Goal: Transaction & Acquisition: Obtain resource

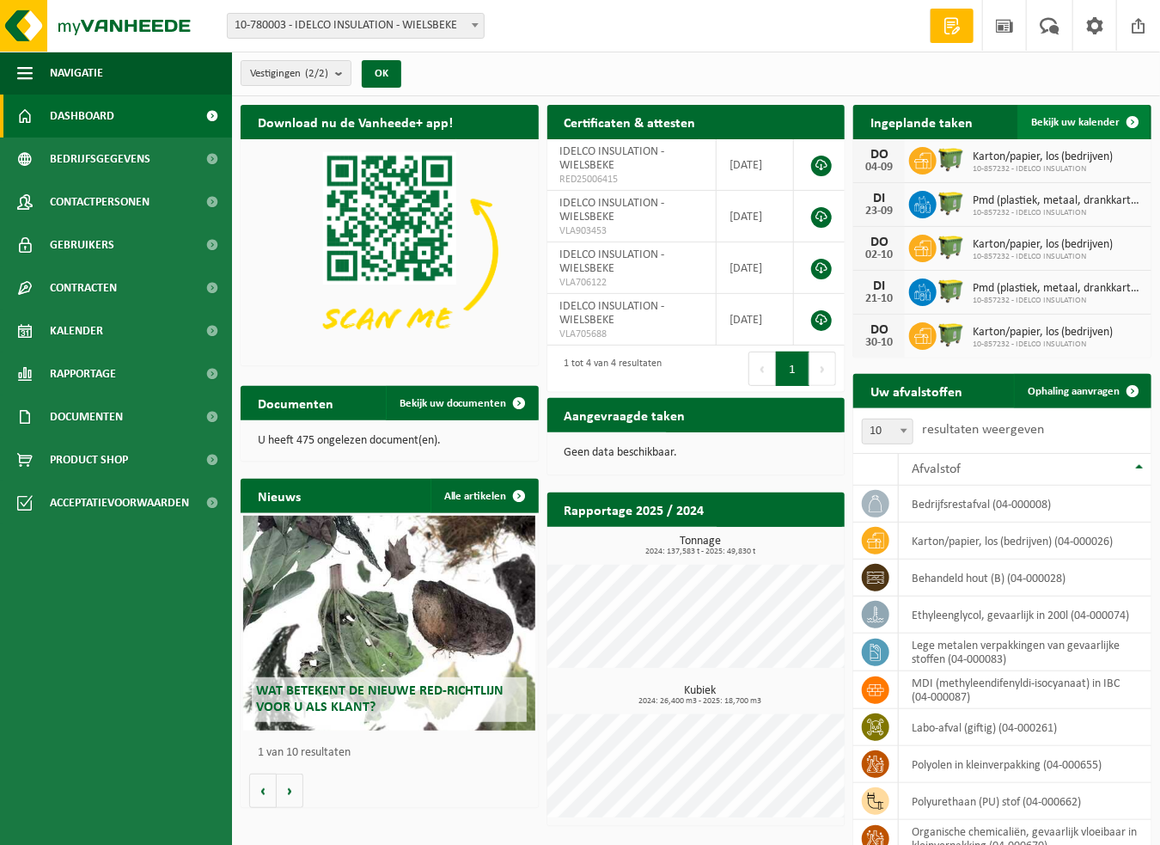
click at [1068, 112] on link "Bekijk uw kalender" at bounding box center [1084, 122] width 132 height 34
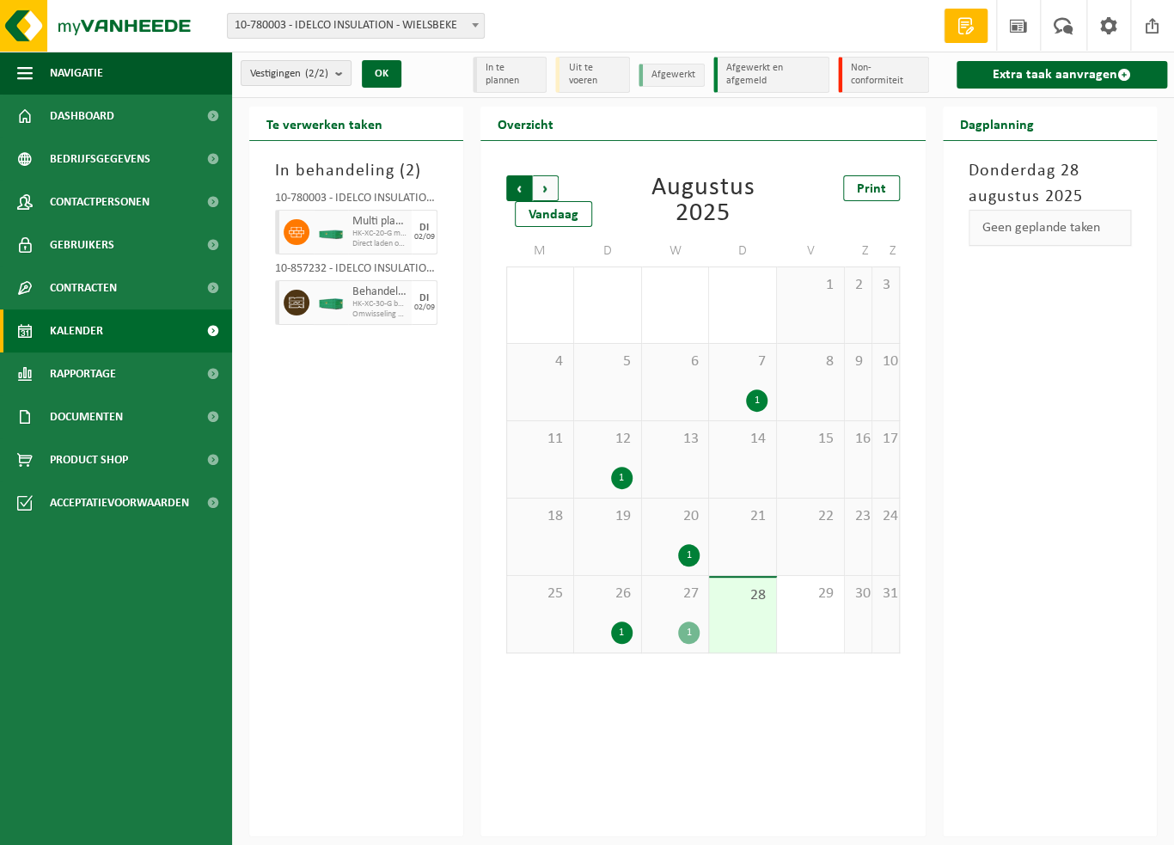
click at [550, 193] on span "Volgende" at bounding box center [546, 188] width 26 height 26
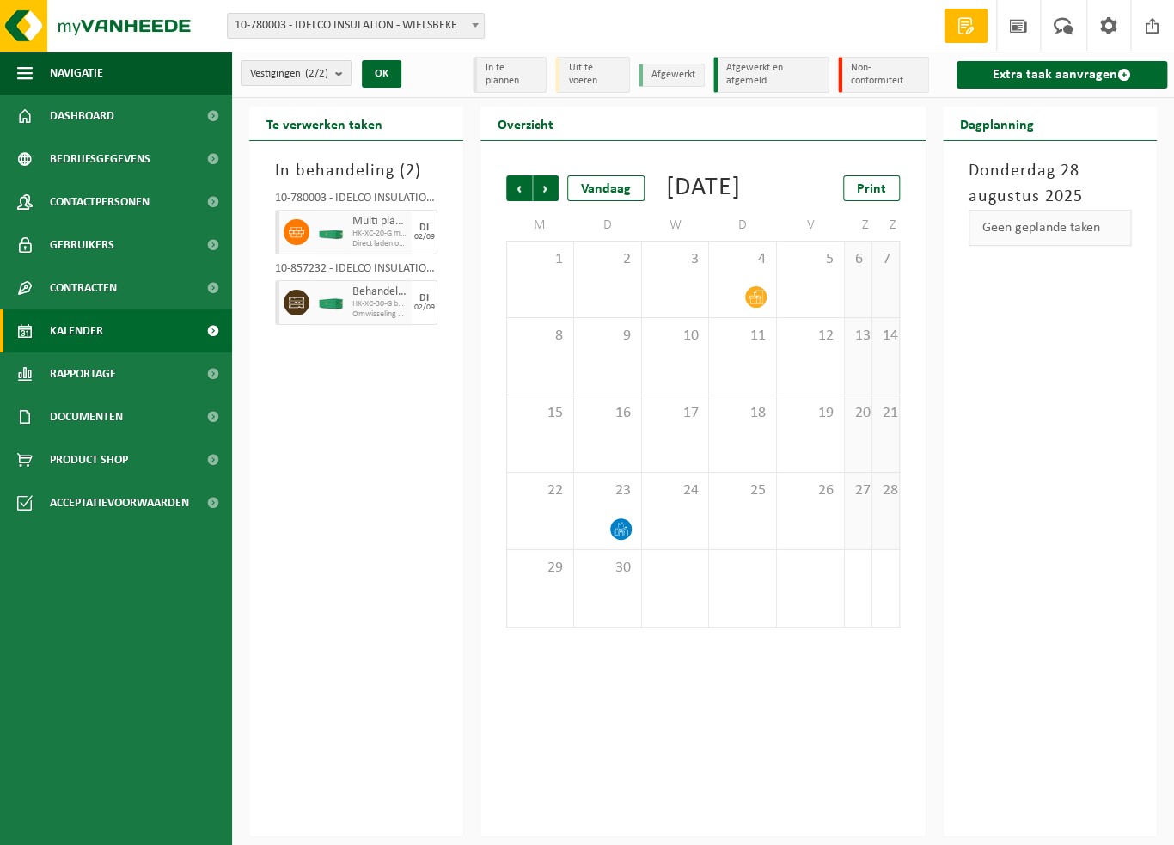
click at [1169, 145] on div "Te verwerken taken In behandeling ( 2 ) 10-780003 - IDELCO INSULATION - WIELSBE…" at bounding box center [703, 472] width 942 height 730
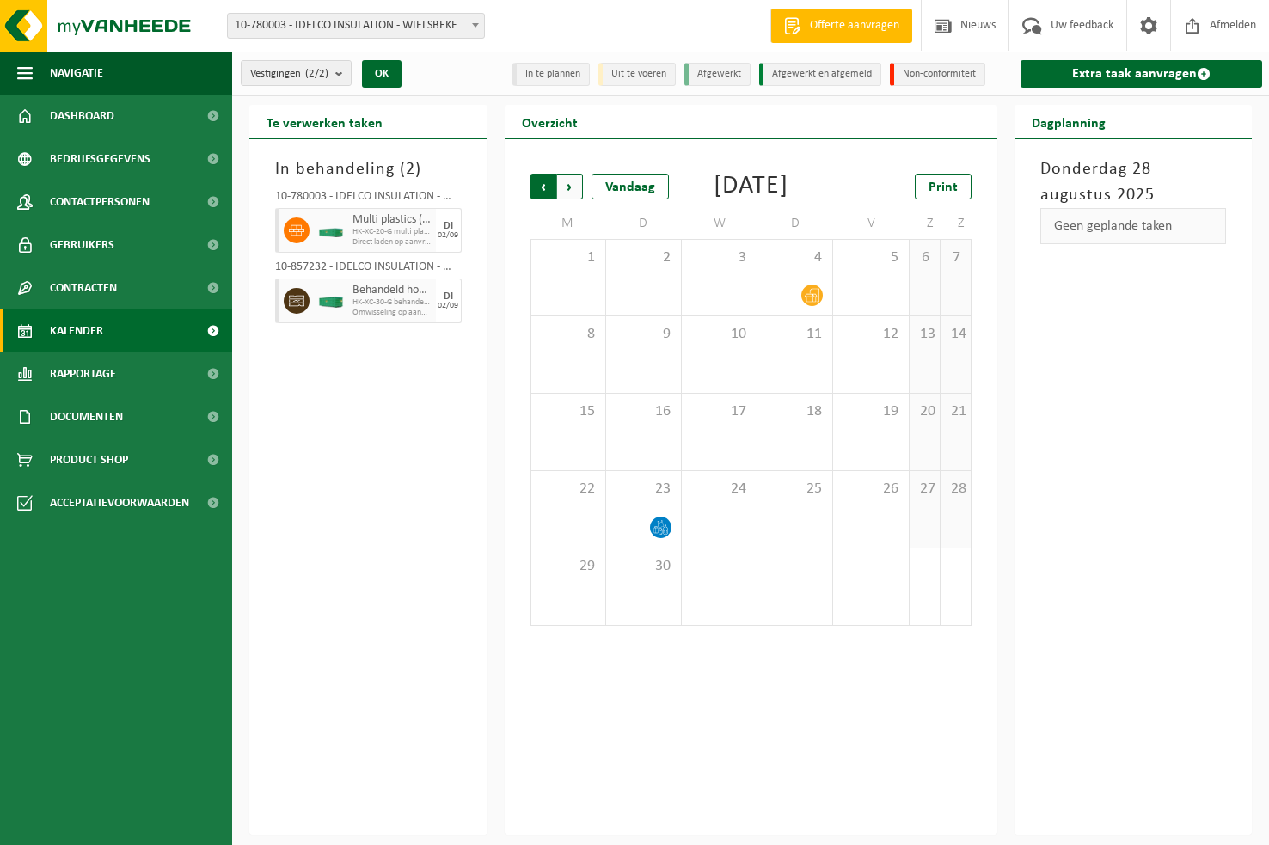
click at [566, 182] on span "Volgende" at bounding box center [570, 187] width 26 height 26
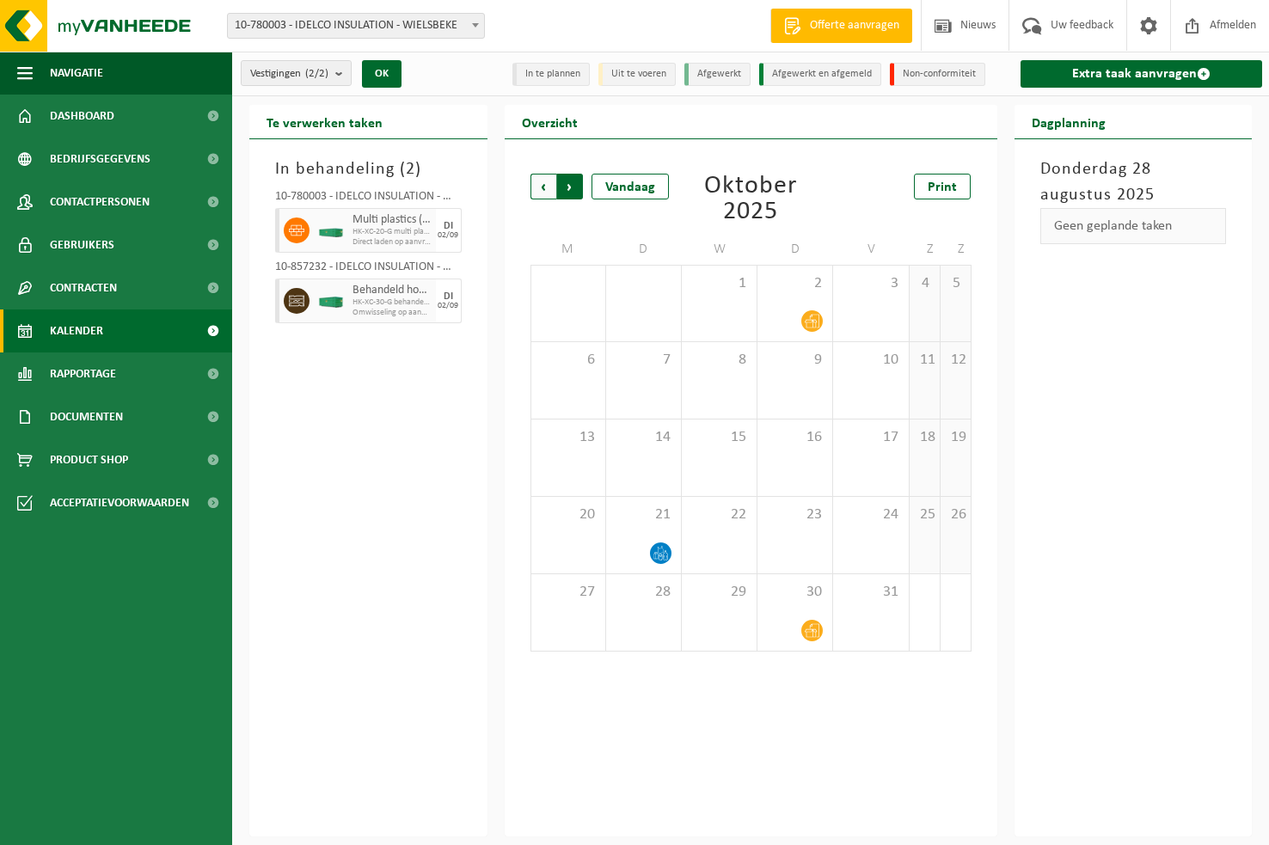
click at [547, 189] on span "Vorige" at bounding box center [543, 187] width 26 height 26
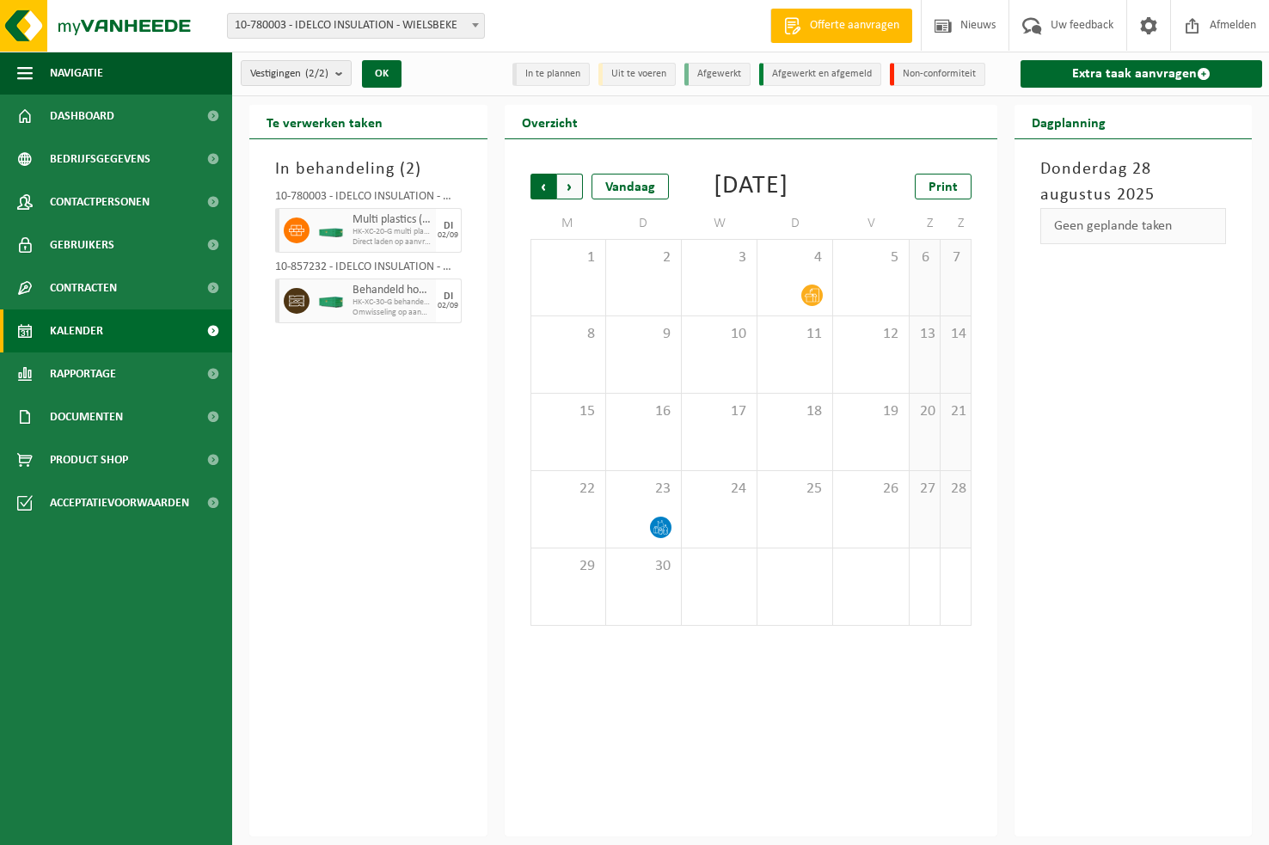
click at [572, 181] on span "Volgende" at bounding box center [570, 187] width 26 height 26
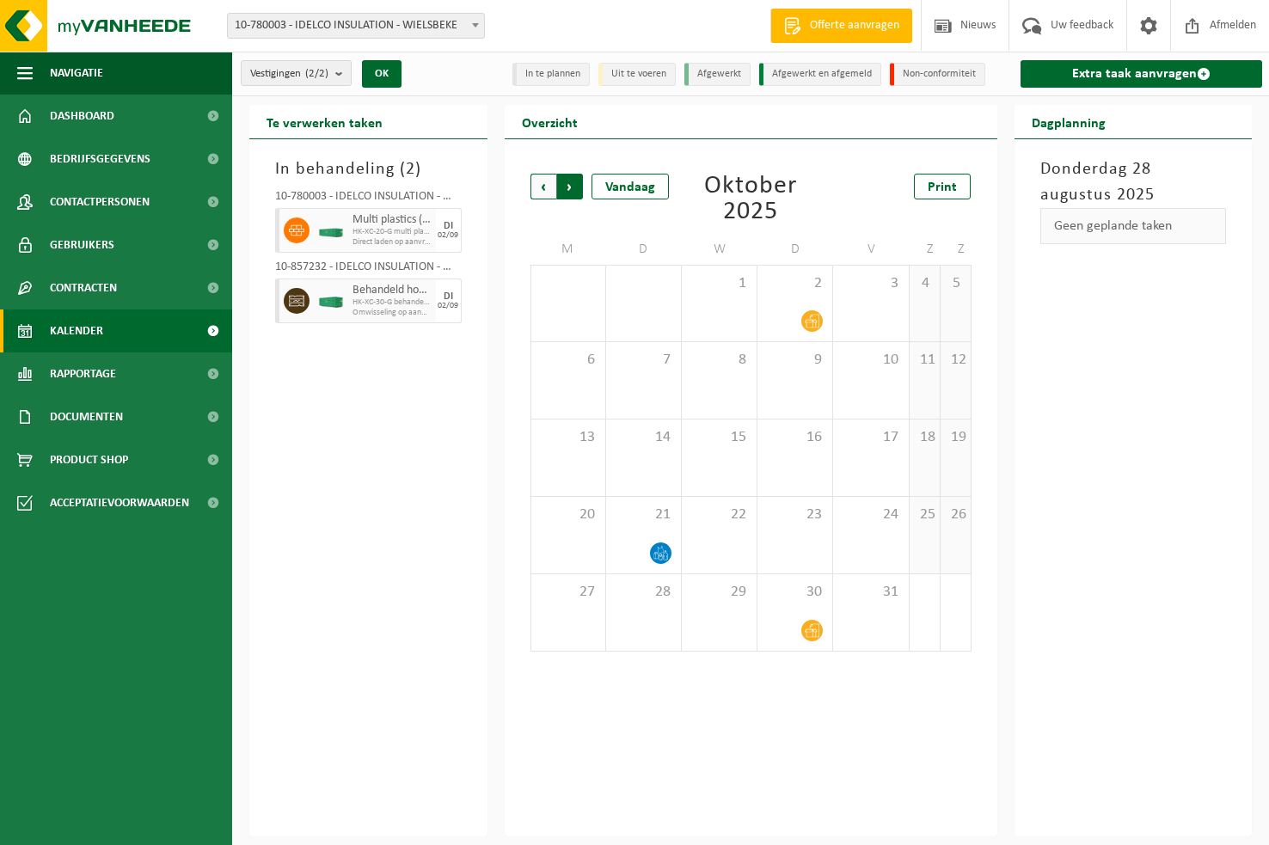
click at [547, 181] on span "Vorige" at bounding box center [543, 187] width 26 height 26
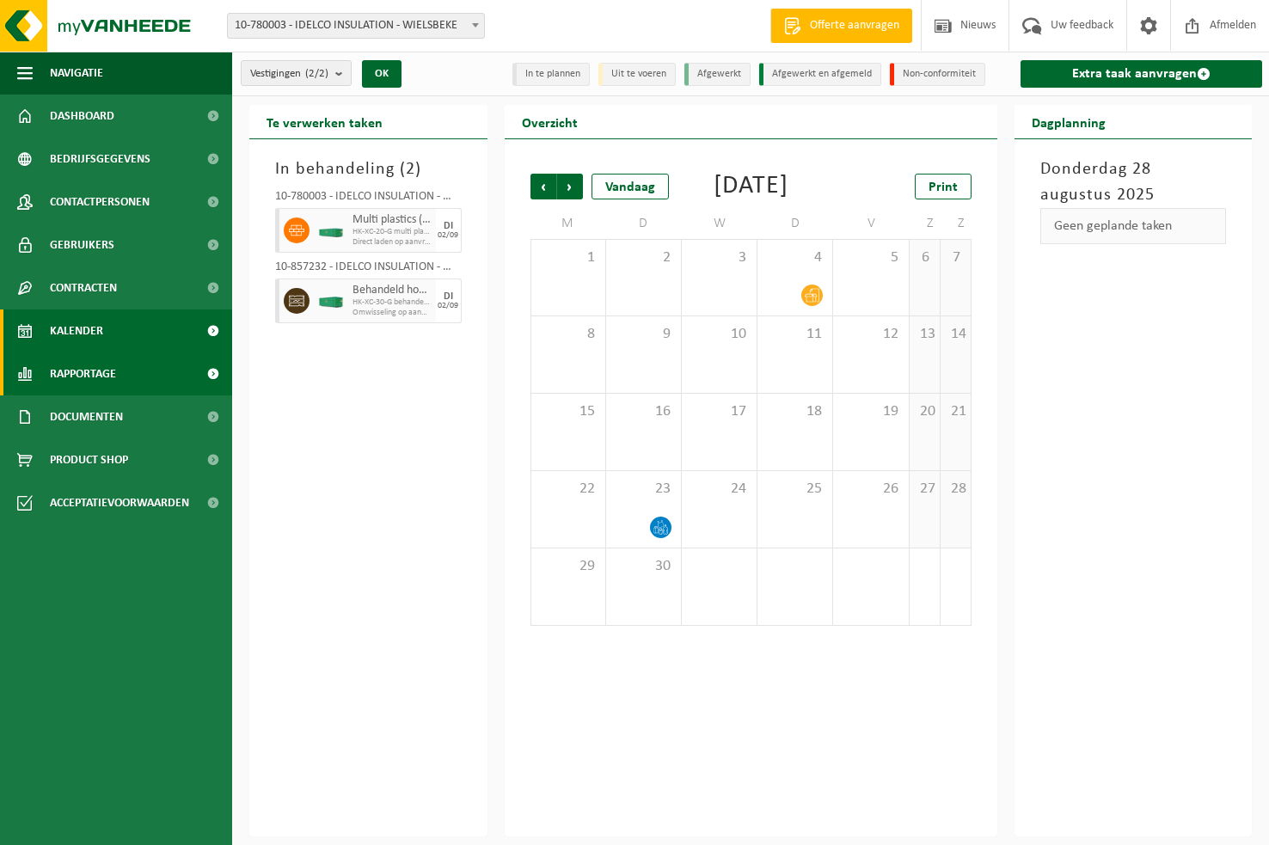
click at [73, 374] on span "Rapportage" at bounding box center [83, 373] width 66 height 43
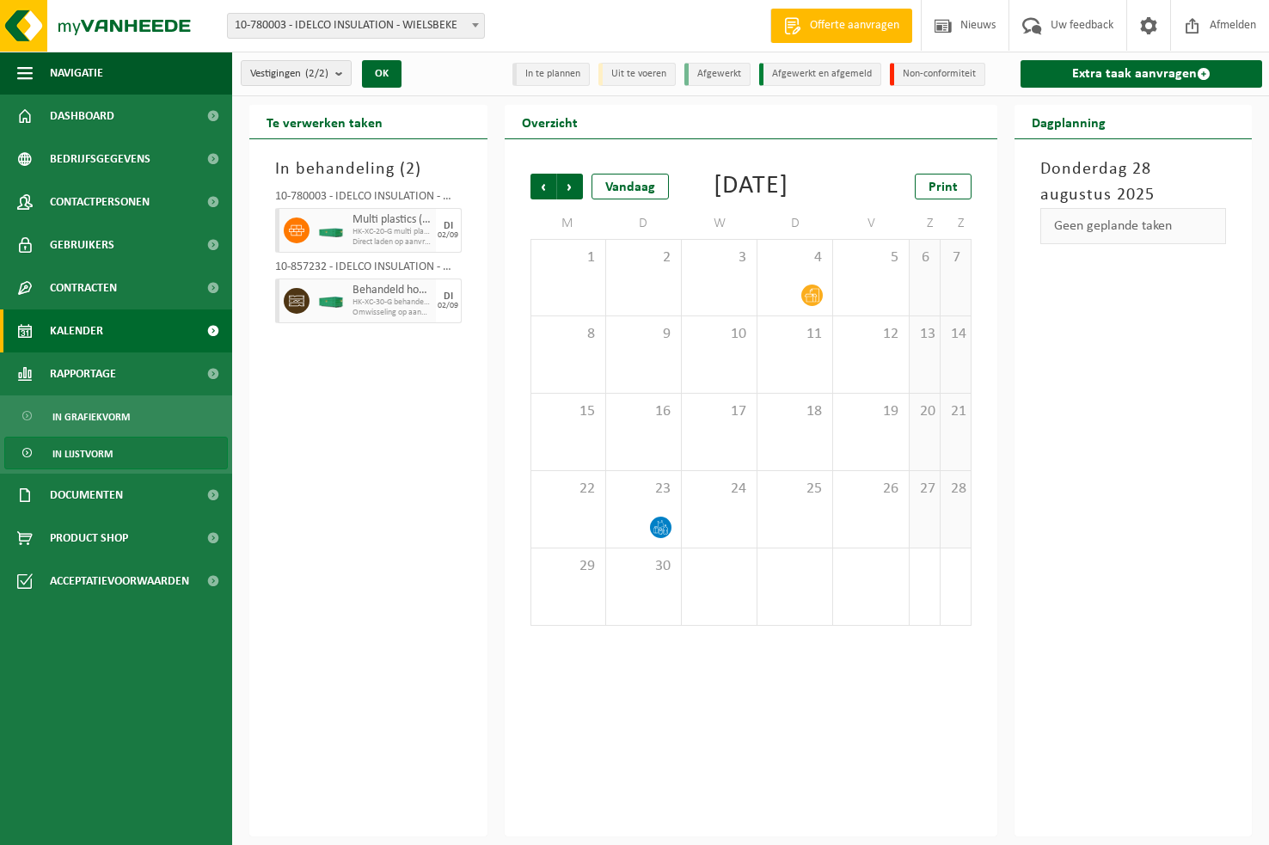
click at [89, 452] on span "In lijstvorm" at bounding box center [82, 454] width 60 height 33
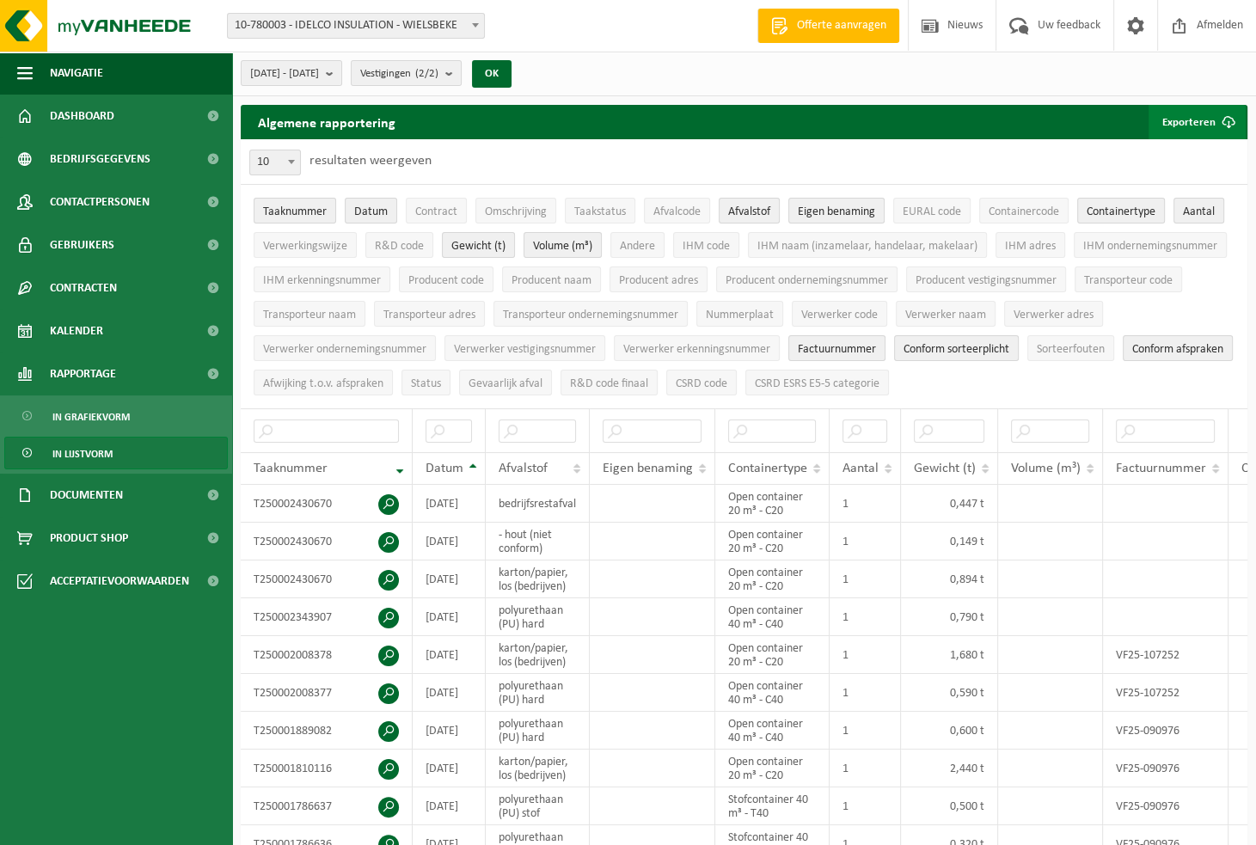
click at [1166, 125] on button "Exporteren" at bounding box center [1196, 122] width 97 height 34
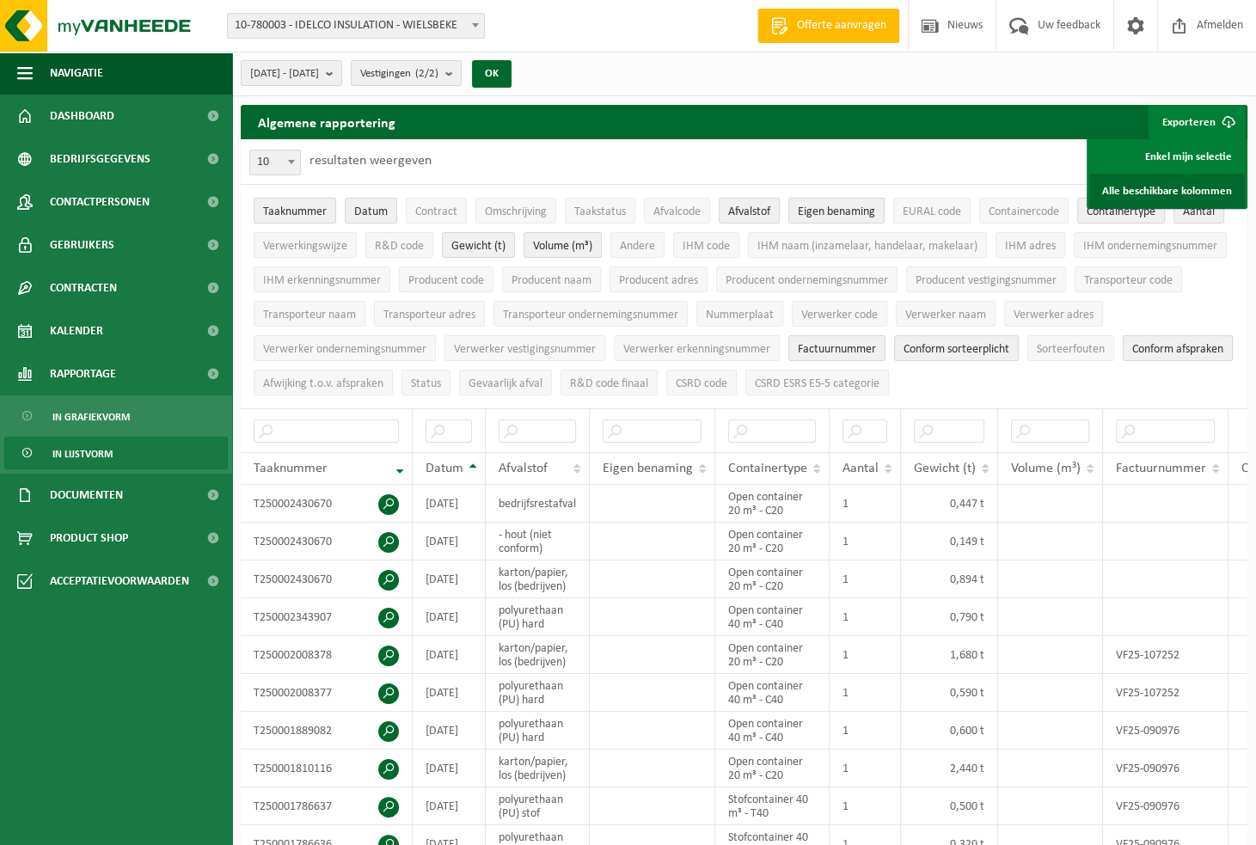
click at [1163, 188] on link "Alle beschikbare kolommen" at bounding box center [1167, 191] width 156 height 34
click at [283, 161] on span at bounding box center [291, 161] width 17 height 22
click at [280, 162] on span "10" at bounding box center [275, 162] width 50 height 24
click at [415, 154] on label "resultaten weergeven" at bounding box center [370, 161] width 122 height 14
click at [305, 149] on select "10 25 50 100" at bounding box center [280, 148] width 52 height 1
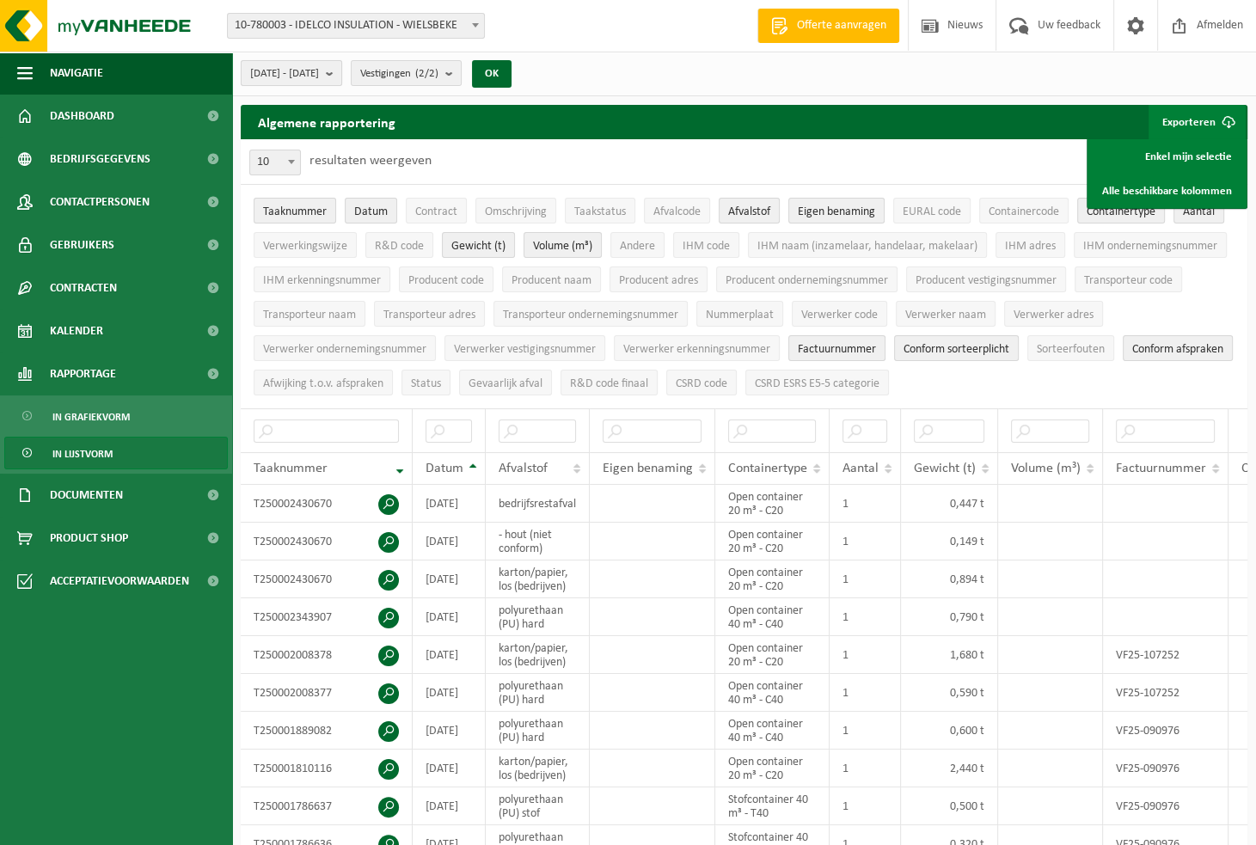
click at [319, 75] on span "2025-03-01 - 2025-08-28" at bounding box center [284, 74] width 69 height 26
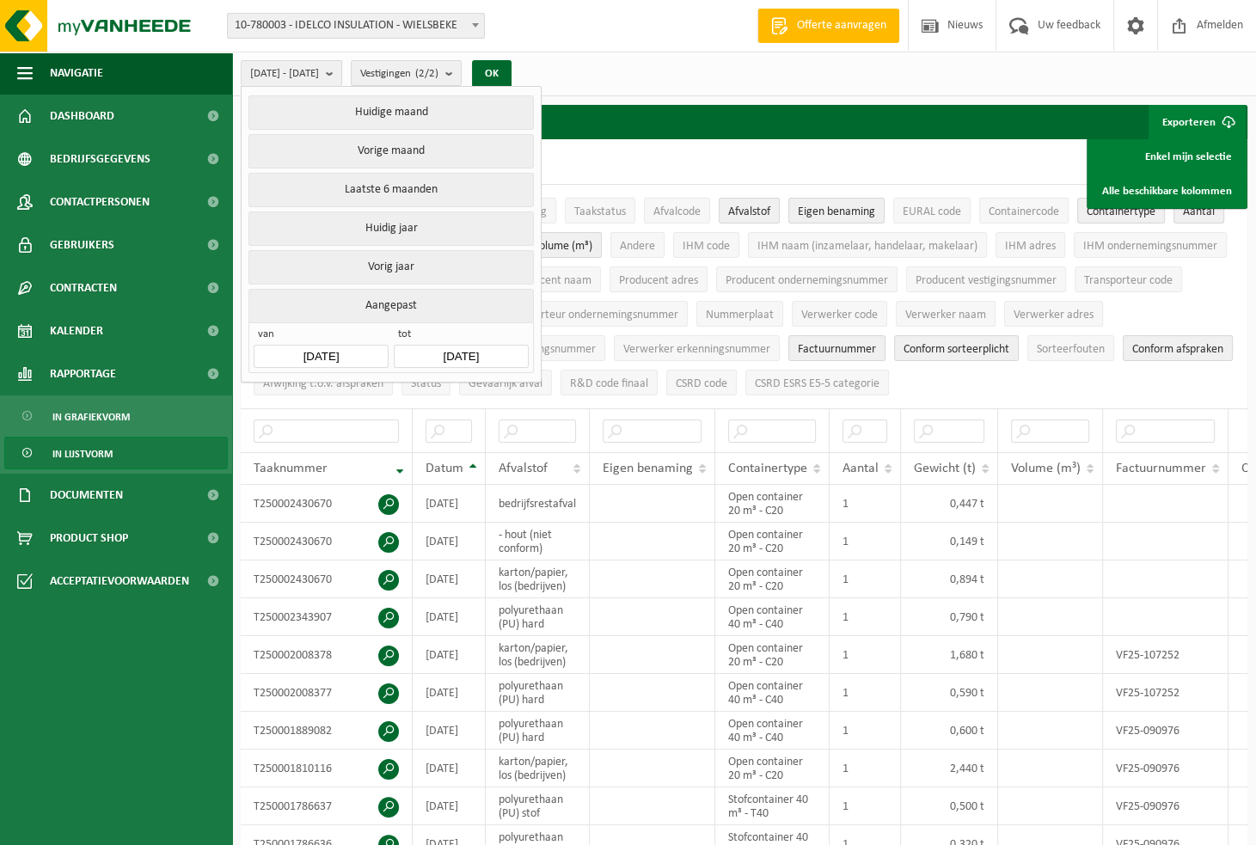
click at [661, 141] on div "10 25 50 100 10 resultaten weergeven" at bounding box center [744, 161] width 1007 height 45
